Goal: Navigation & Orientation: Find specific page/section

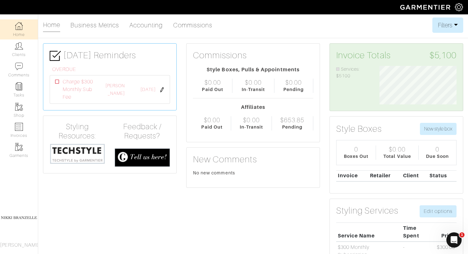
click at [289, 124] on div "Pending" at bounding box center [292, 127] width 20 height 7
click at [188, 28] on link "Commissions" at bounding box center [193, 25] width 40 height 13
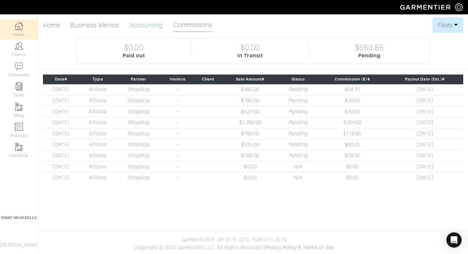
click at [159, 23] on link "Accounting" at bounding box center [146, 25] width 34 height 13
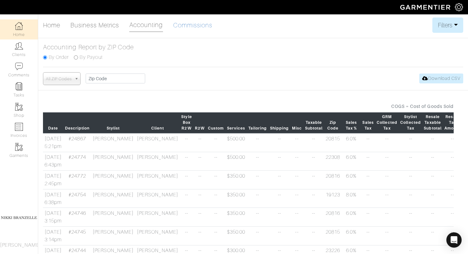
click at [194, 28] on link "Commissions" at bounding box center [193, 25] width 40 height 13
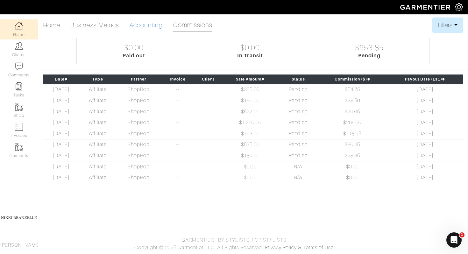
click at [152, 25] on link "Accounting" at bounding box center [146, 25] width 34 height 13
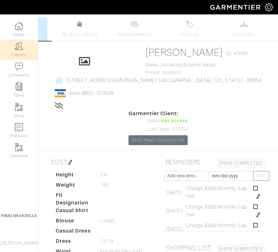
click at [13, 54] on link "Clients" at bounding box center [19, 50] width 38 height 20
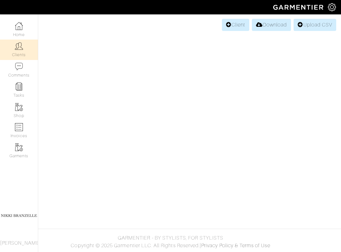
click at [22, 52] on link "Clients" at bounding box center [19, 50] width 38 height 20
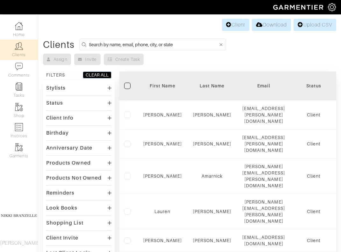
click at [144, 41] on input at bounding box center [154, 44] width 130 height 8
type input "meghan"
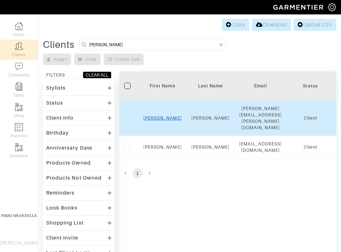
click at [163, 115] on link "Meghan" at bounding box center [162, 117] width 39 height 5
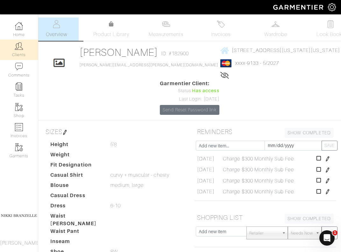
click at [28, 43] on link "Clients" at bounding box center [19, 50] width 38 height 20
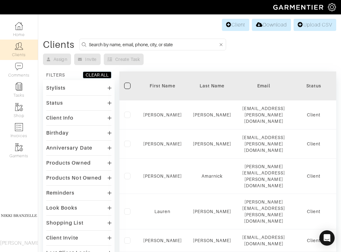
click at [111, 46] on input at bounding box center [154, 44] width 130 height 8
type input "[PERSON_NAME]"
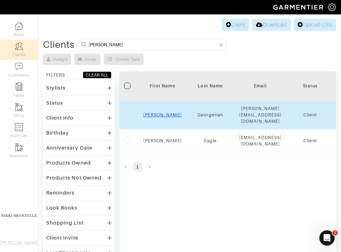
click at [165, 112] on link "[PERSON_NAME]" at bounding box center [162, 114] width 39 height 5
